Goal: Task Accomplishment & Management: Use online tool/utility

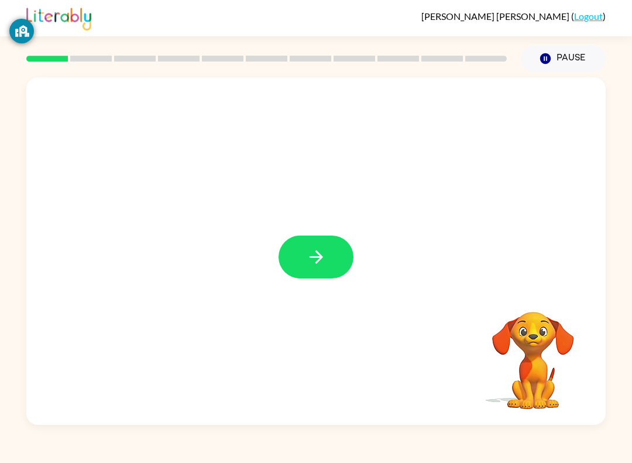
click at [292, 254] on button "button" at bounding box center [316, 256] width 75 height 43
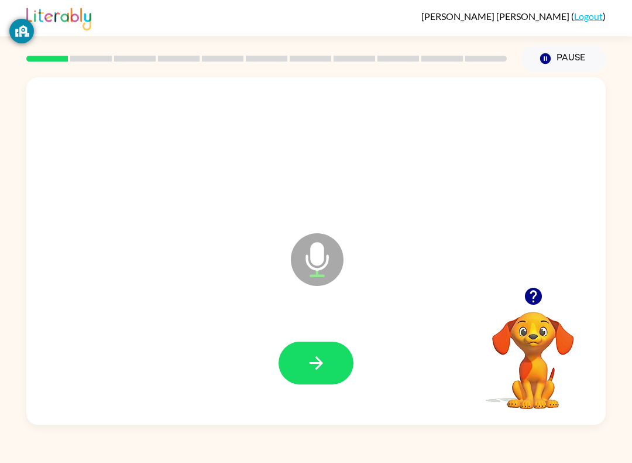
click at [333, 356] on button "button" at bounding box center [316, 362] width 75 height 43
click at [317, 366] on icon "button" at bounding box center [316, 362] width 20 height 20
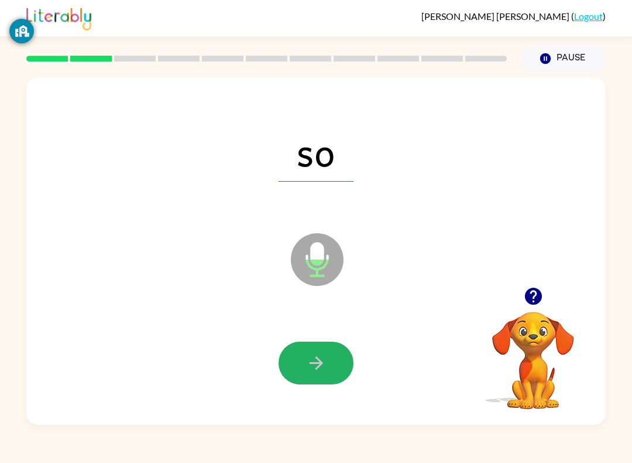
click at [330, 367] on button "button" at bounding box center [316, 362] width 75 height 43
click at [331, 351] on button "button" at bounding box center [316, 362] width 75 height 43
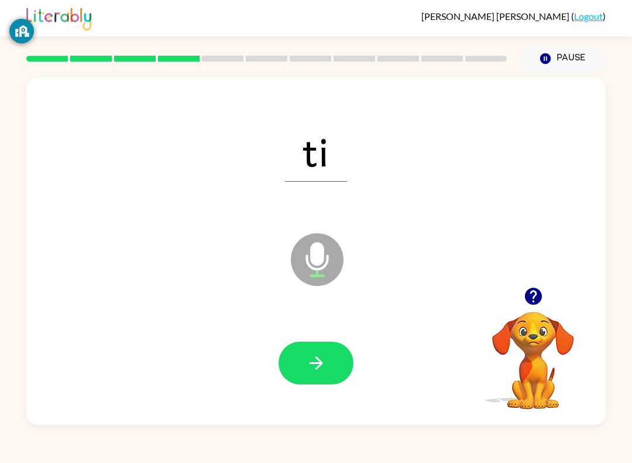
click at [335, 358] on button "button" at bounding box center [316, 362] width 75 height 43
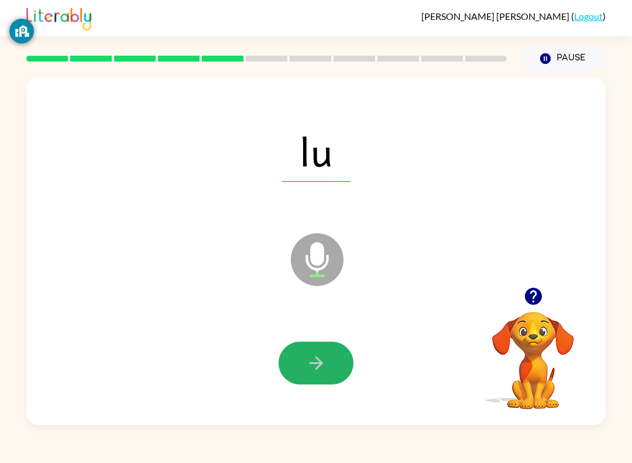
click at [319, 344] on button "button" at bounding box center [316, 362] width 75 height 43
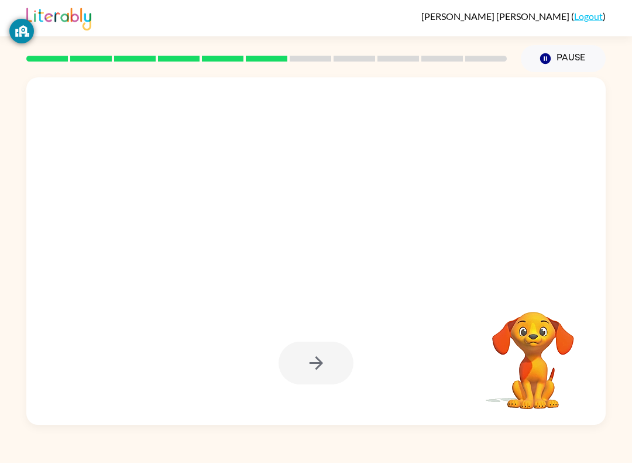
click at [530, 357] on video "Your browser must support playing .mp4 files to use Literably. Please try using…" at bounding box center [533, 351] width 117 height 117
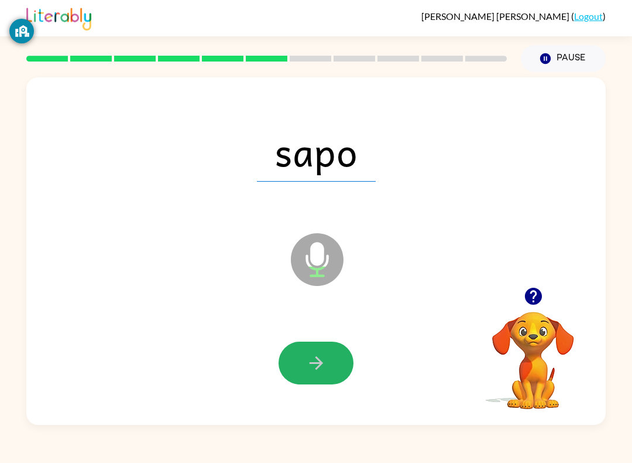
click at [320, 364] on icon "button" at bounding box center [315, 362] width 13 height 13
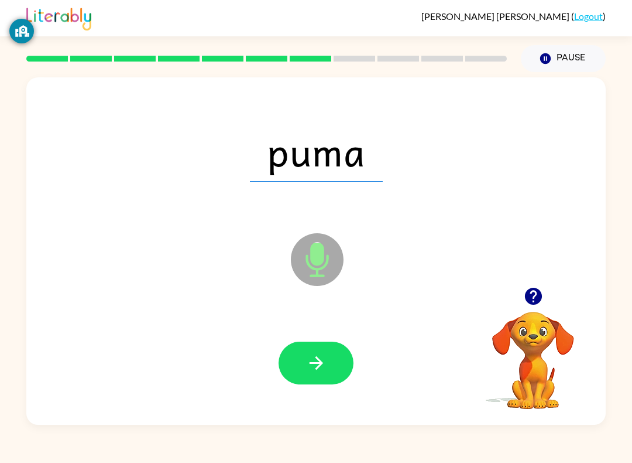
click at [324, 366] on icon "button" at bounding box center [316, 362] width 20 height 20
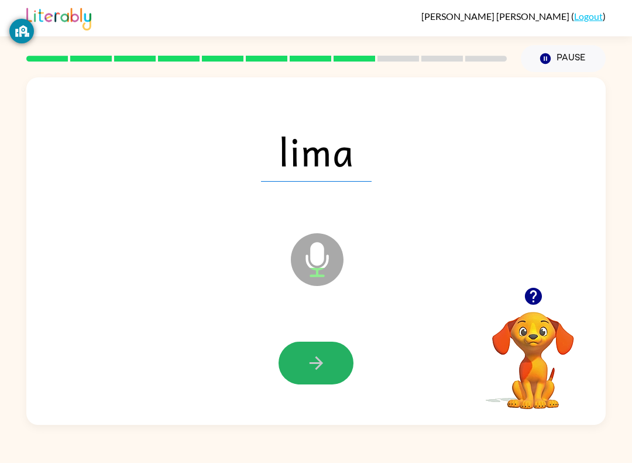
click at [319, 358] on icon "button" at bounding box center [316, 362] width 20 height 20
click at [331, 352] on button "button" at bounding box center [316, 362] width 75 height 43
click at [327, 360] on button "button" at bounding box center [316, 362] width 75 height 43
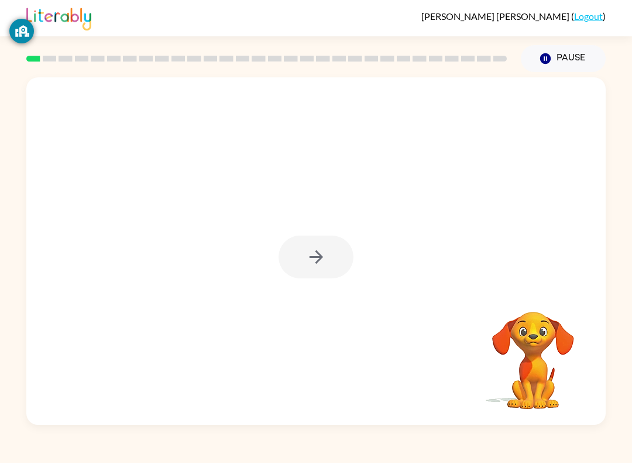
click at [299, 282] on div at bounding box center [316, 250] width 580 height 347
click at [323, 256] on div at bounding box center [316, 256] width 75 height 43
click at [329, 256] on div at bounding box center [316, 256] width 75 height 43
click at [330, 254] on div at bounding box center [316, 256] width 75 height 43
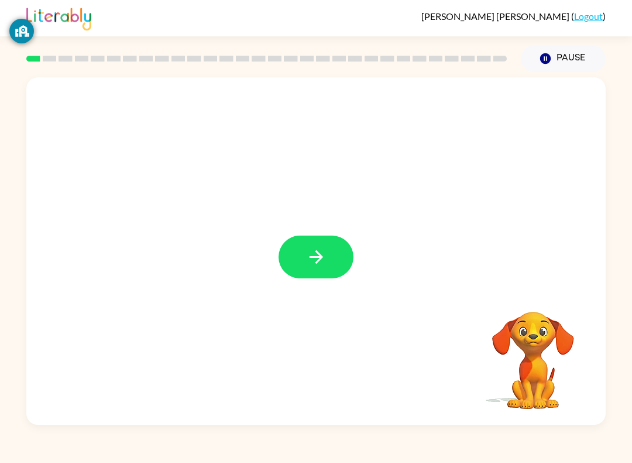
click at [300, 256] on button "button" at bounding box center [316, 256] width 75 height 43
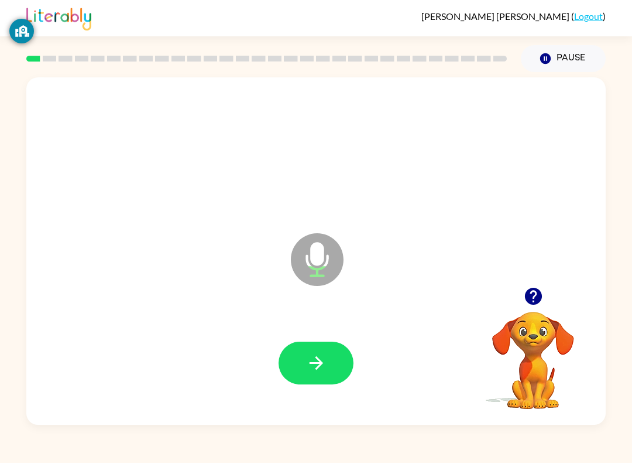
click at [331, 355] on button "button" at bounding box center [316, 362] width 75 height 43
click at [327, 357] on button "button" at bounding box center [316, 362] width 75 height 43
click at [318, 363] on icon "button" at bounding box center [315, 362] width 13 height 13
click at [318, 358] on icon "button" at bounding box center [315, 362] width 13 height 13
click at [320, 358] on icon "button" at bounding box center [316, 362] width 20 height 20
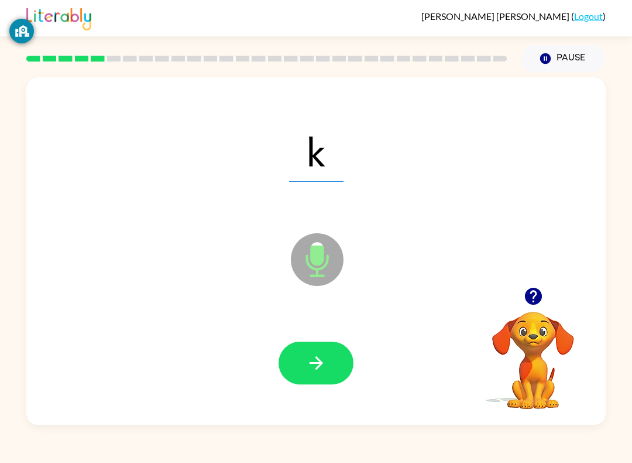
click at [324, 355] on icon "button" at bounding box center [316, 362] width 20 height 20
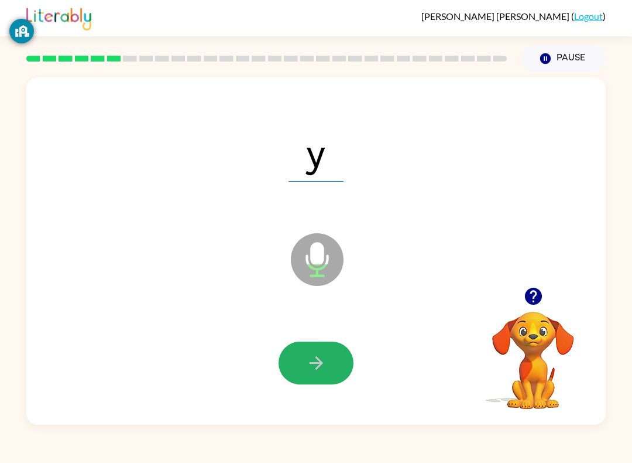
click at [328, 358] on button "button" at bounding box center [316, 362] width 75 height 43
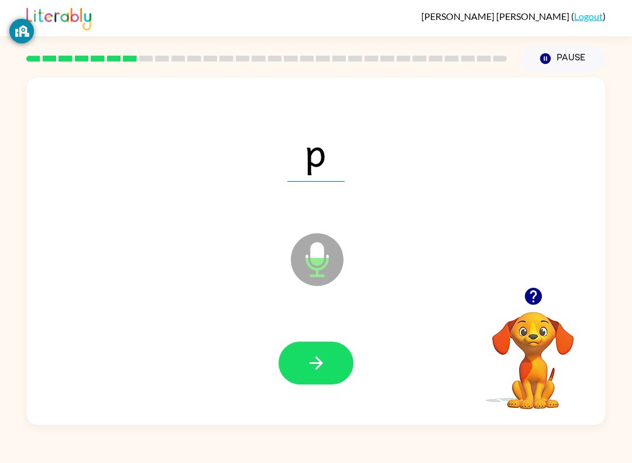
click at [327, 355] on button "button" at bounding box center [316, 362] width 75 height 43
click at [317, 369] on icon "button" at bounding box center [315, 362] width 13 height 13
click at [320, 366] on icon "button" at bounding box center [315, 362] width 13 height 13
click at [328, 344] on button "button" at bounding box center [316, 362] width 75 height 43
click at [335, 349] on button "button" at bounding box center [316, 362] width 75 height 43
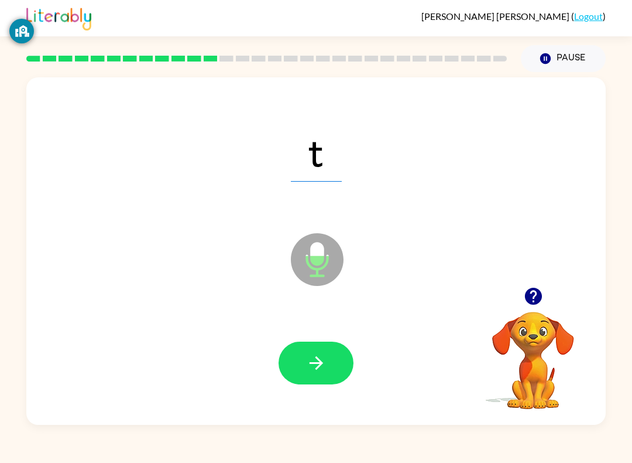
click at [316, 355] on icon "button" at bounding box center [316, 362] width 20 height 20
click at [319, 372] on icon "button" at bounding box center [316, 362] width 20 height 20
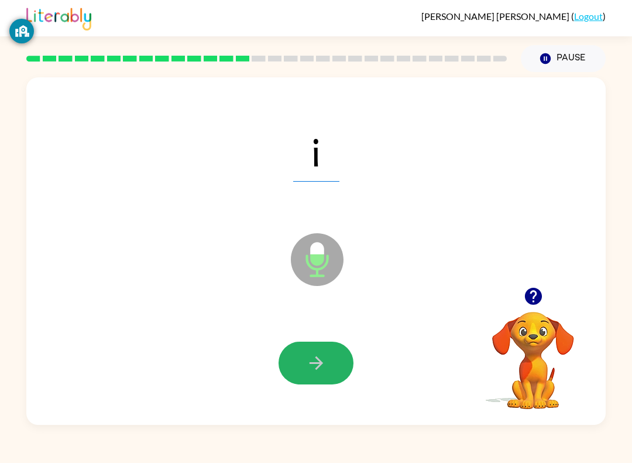
click at [323, 359] on icon "button" at bounding box center [316, 362] width 20 height 20
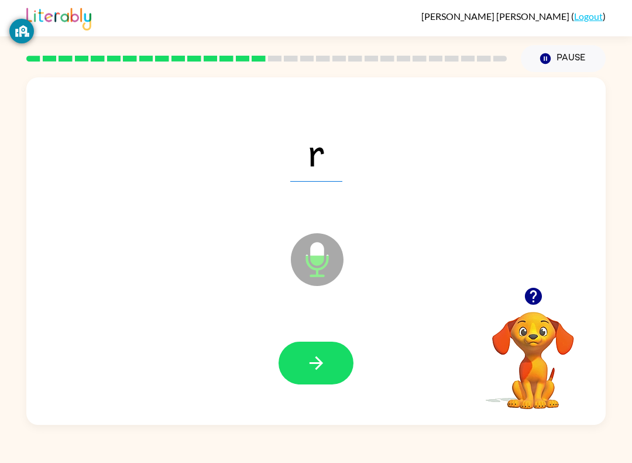
click at [309, 374] on button "button" at bounding box center [316, 362] width 75 height 43
click at [324, 376] on button "button" at bounding box center [316, 362] width 75 height 43
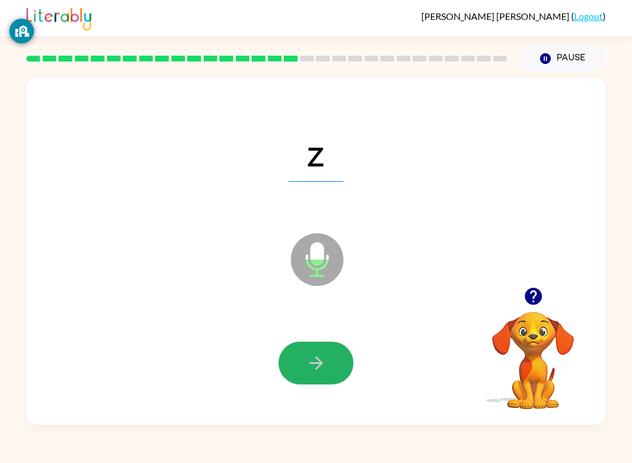
click at [316, 353] on icon "button" at bounding box center [316, 362] width 20 height 20
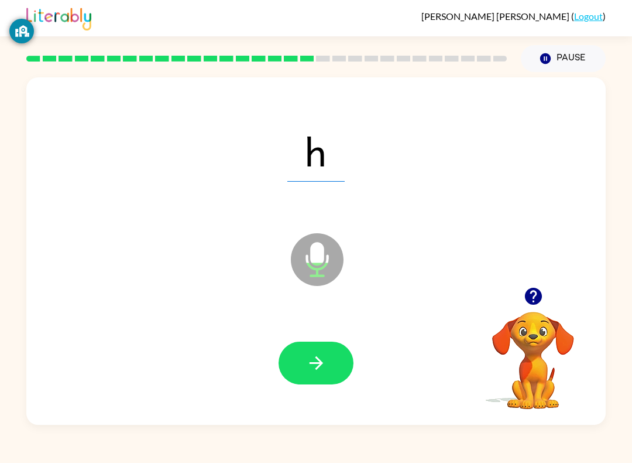
click at [302, 369] on button "button" at bounding box center [316, 362] width 75 height 43
click at [319, 376] on button "button" at bounding box center [316, 362] width 75 height 43
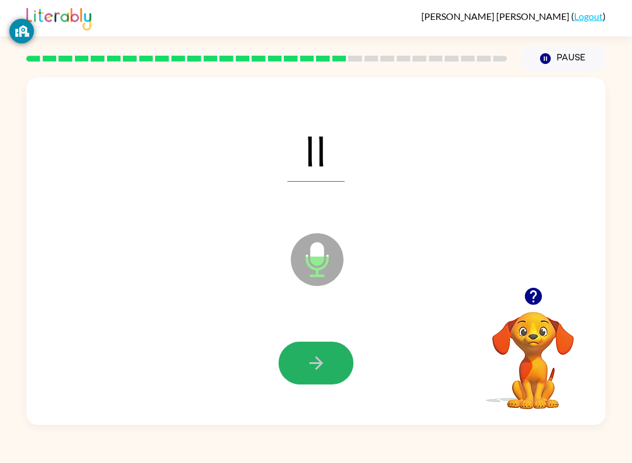
click at [331, 368] on button "button" at bounding box center [316, 362] width 75 height 43
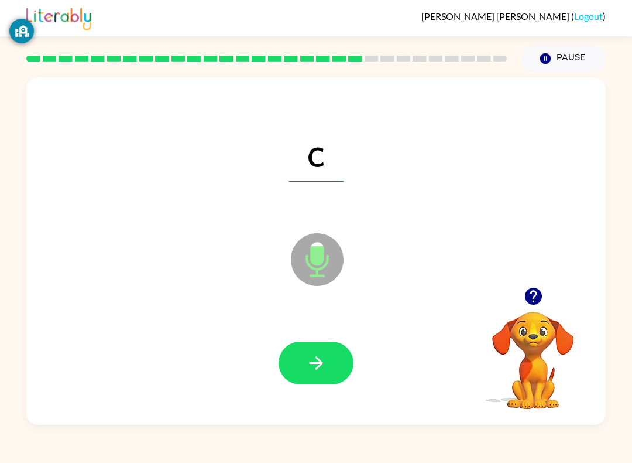
click at [309, 382] on button "button" at bounding box center [316, 362] width 75 height 43
click at [320, 347] on button "button" at bounding box center [316, 362] width 75 height 43
click at [313, 357] on icon "button" at bounding box center [316, 362] width 20 height 20
click at [313, 354] on icon "button" at bounding box center [316, 362] width 20 height 20
click at [320, 362] on icon "button" at bounding box center [315, 362] width 13 height 13
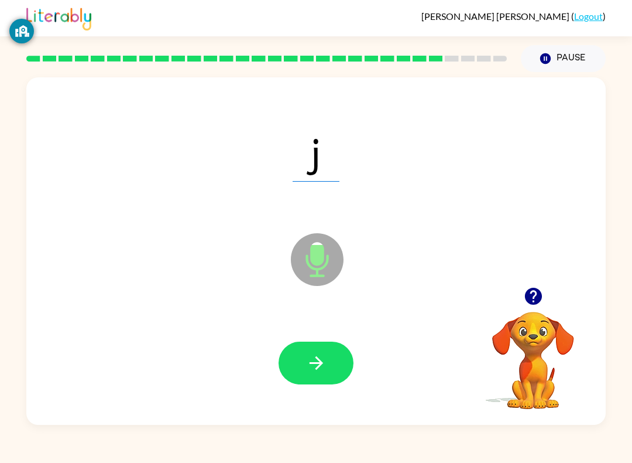
click at [321, 375] on button "button" at bounding box center [316, 362] width 75 height 43
click at [304, 353] on button "button" at bounding box center [316, 362] width 75 height 43
click at [313, 384] on button "button" at bounding box center [316, 362] width 75 height 43
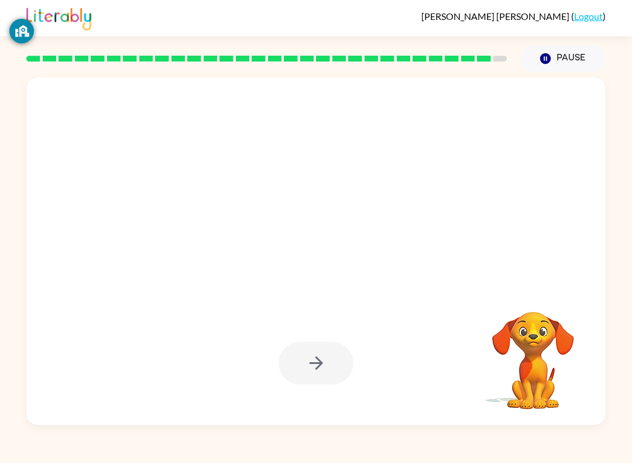
click at [316, 360] on div at bounding box center [316, 362] width 75 height 43
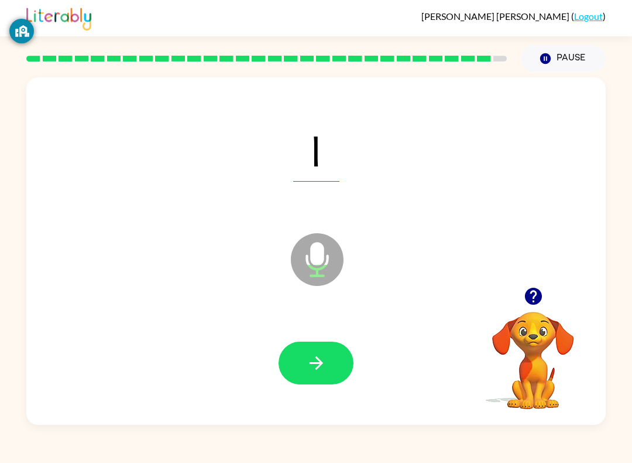
click at [316, 343] on button "button" at bounding box center [316, 362] width 75 height 43
